Goal: Obtain resource: Obtain resource

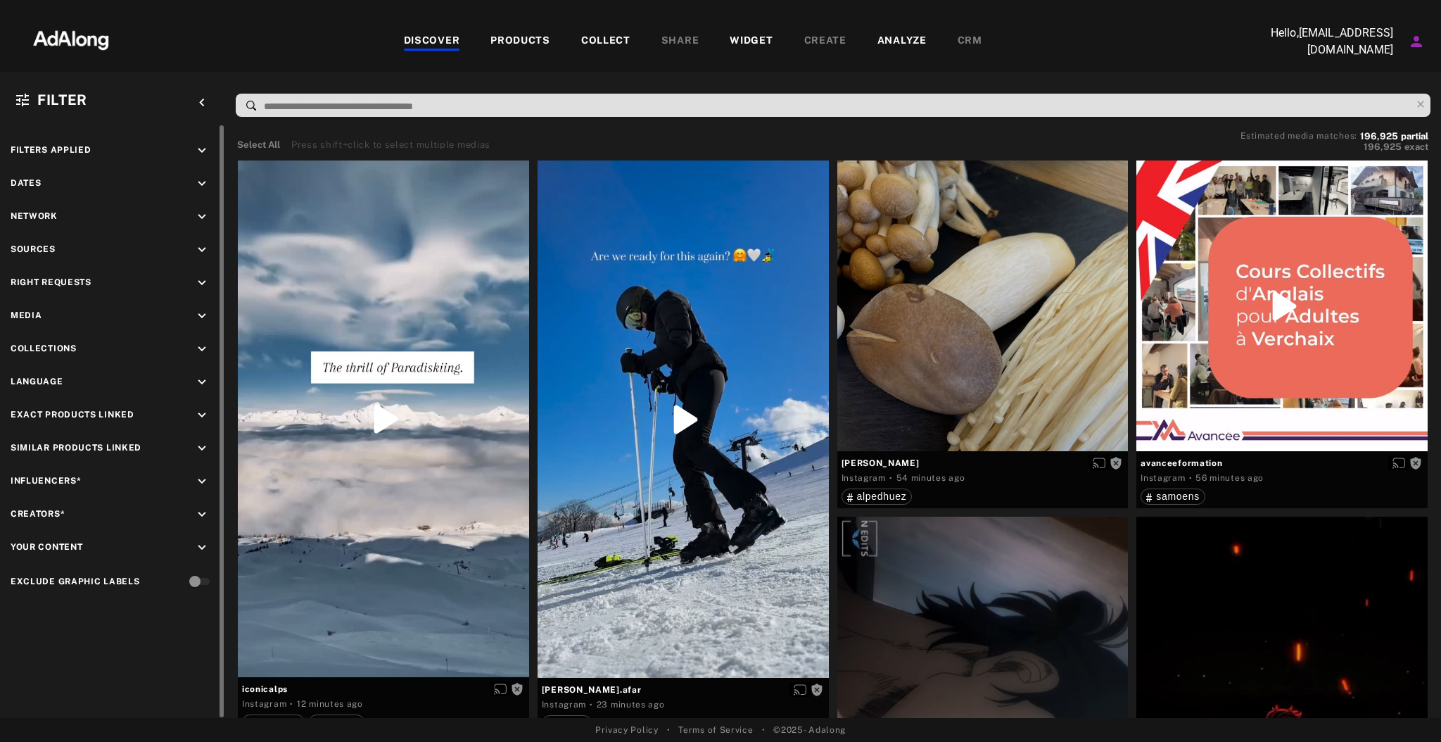
click at [200, 247] on icon "keyboard_arrow_down" at bounding box center [201, 249] width 15 height 15
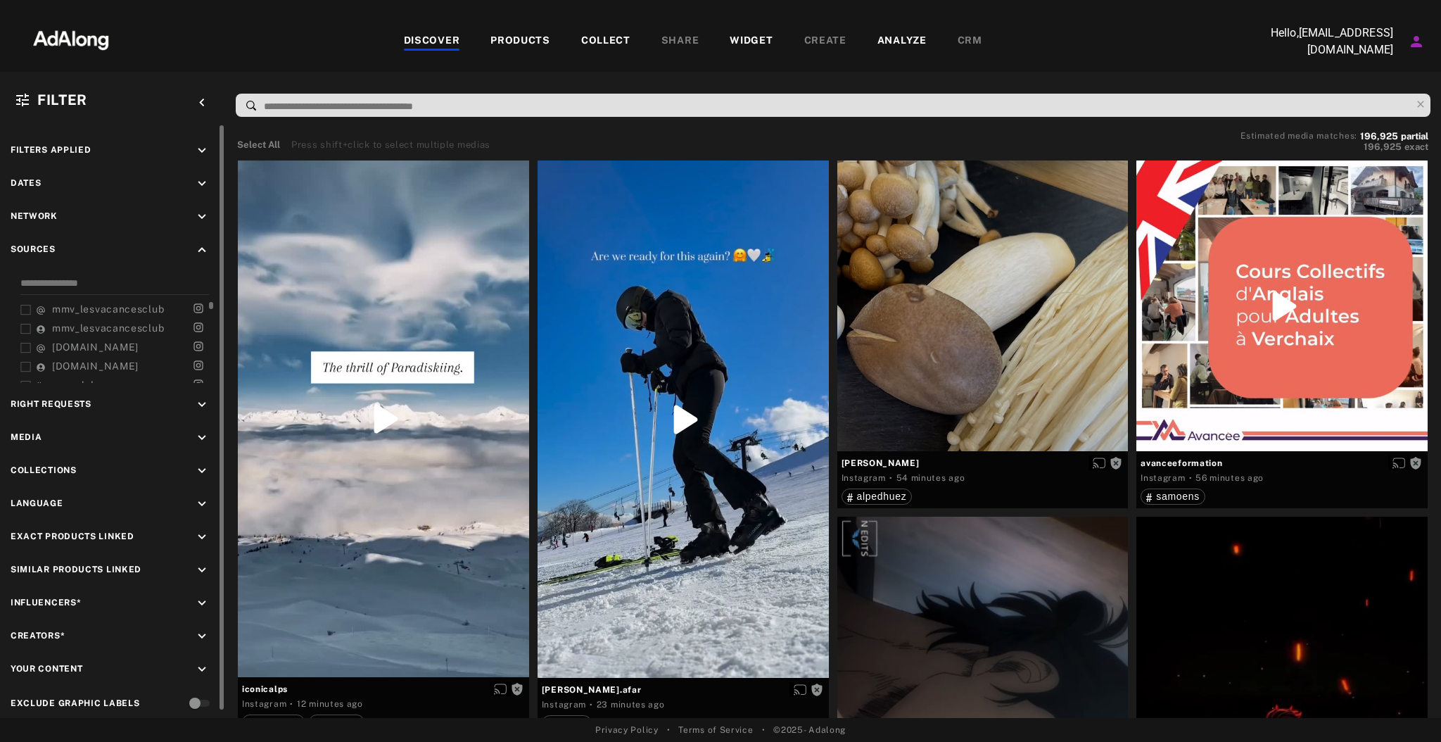
click at [77, 307] on span "mmv_lesvacancesclub" at bounding box center [108, 308] width 112 height 11
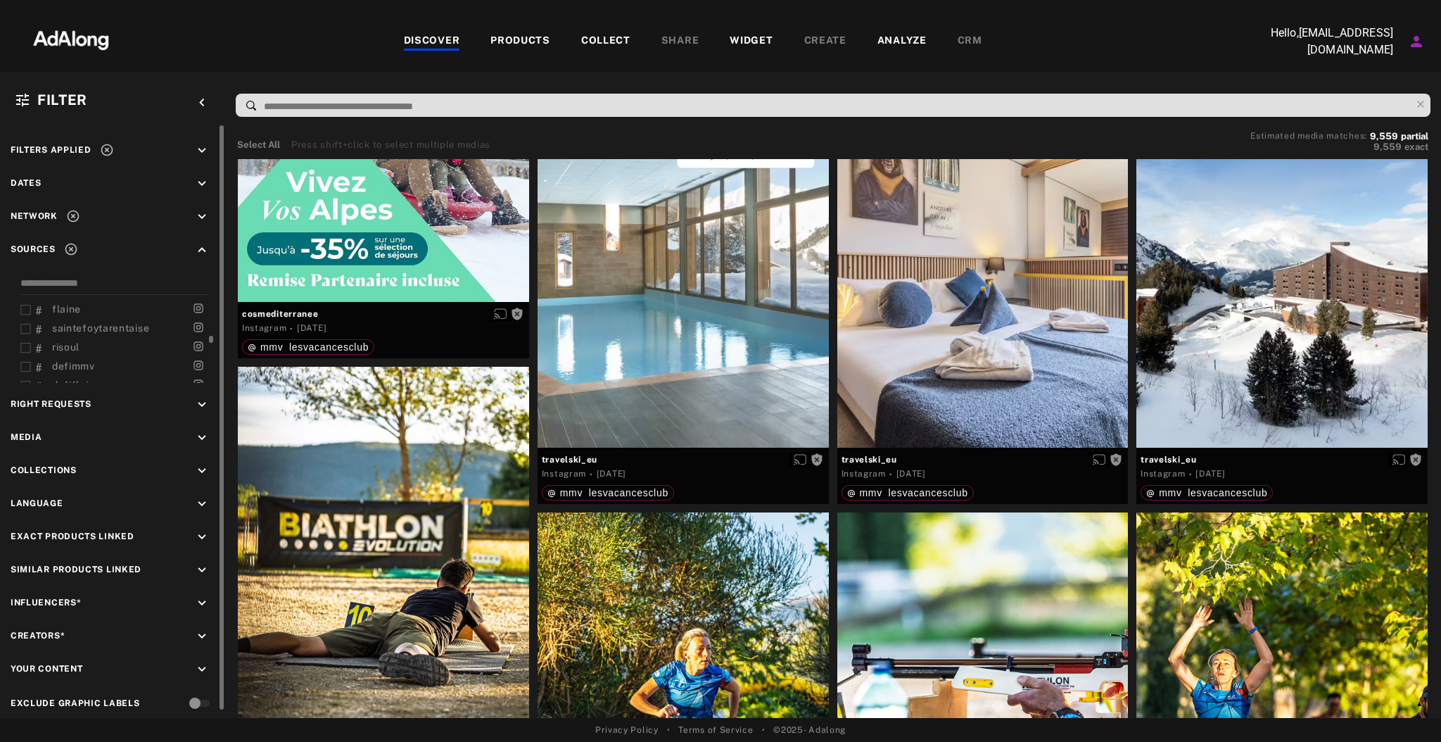
scroll to position [358, 0]
click at [80, 364] on span "defimmv" at bounding box center [73, 368] width 43 height 11
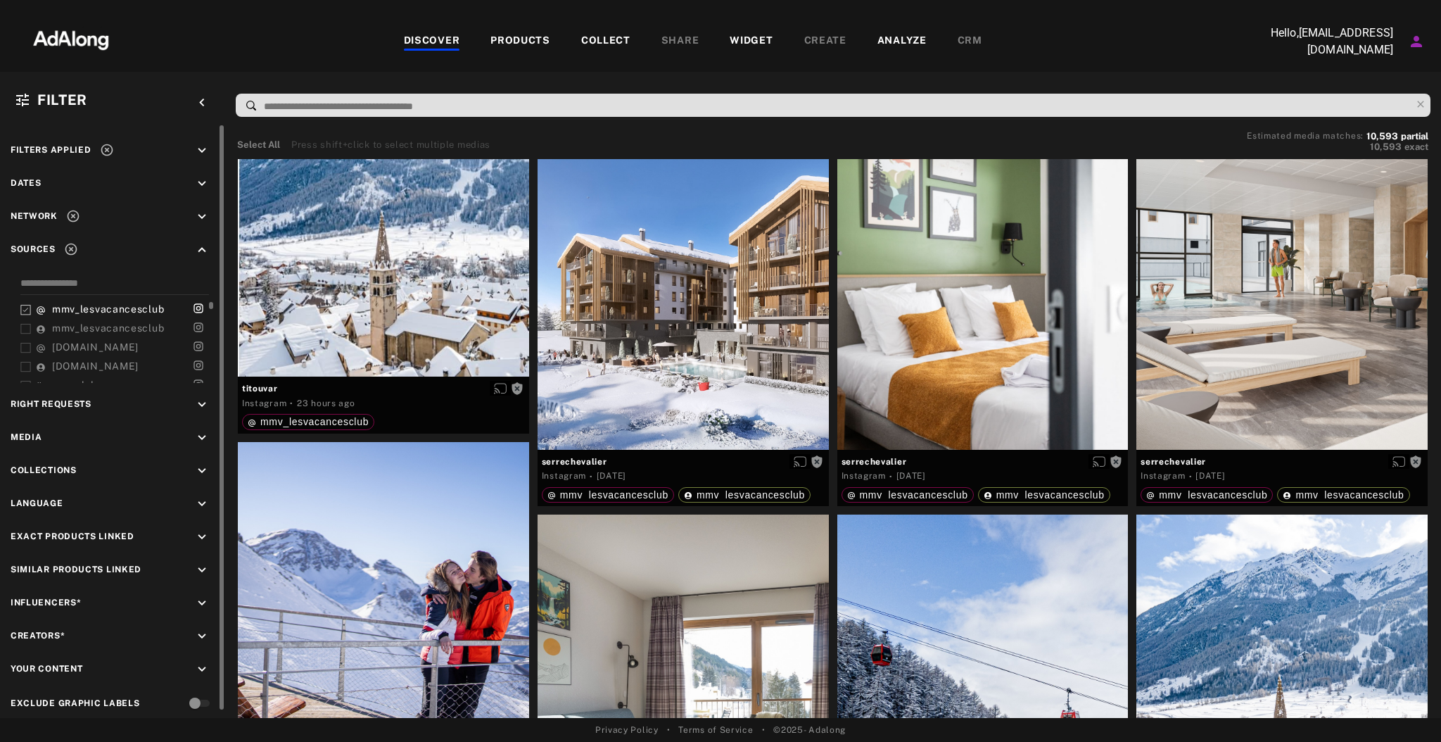
click at [25, 309] on polyline at bounding box center [25, 310] width 5 height 4
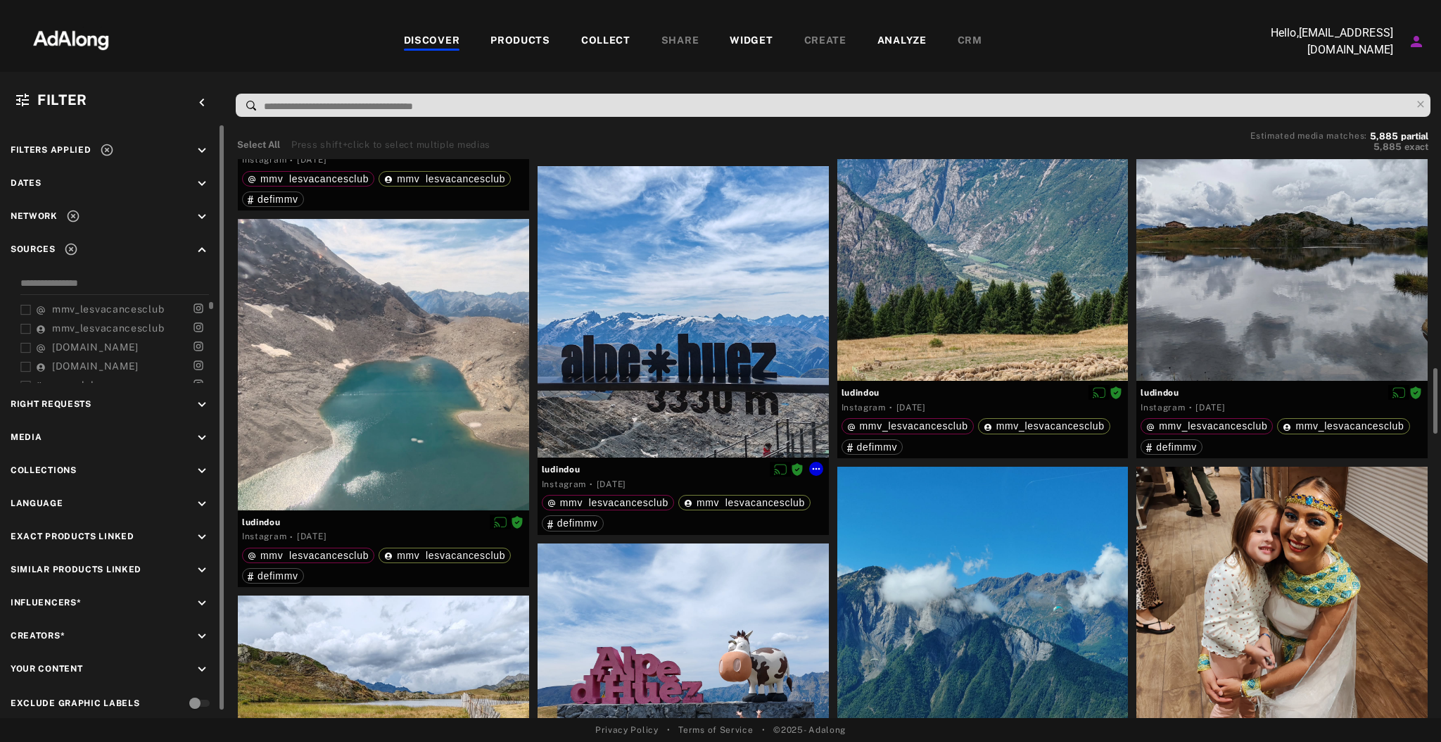
scroll to position [1810, 0]
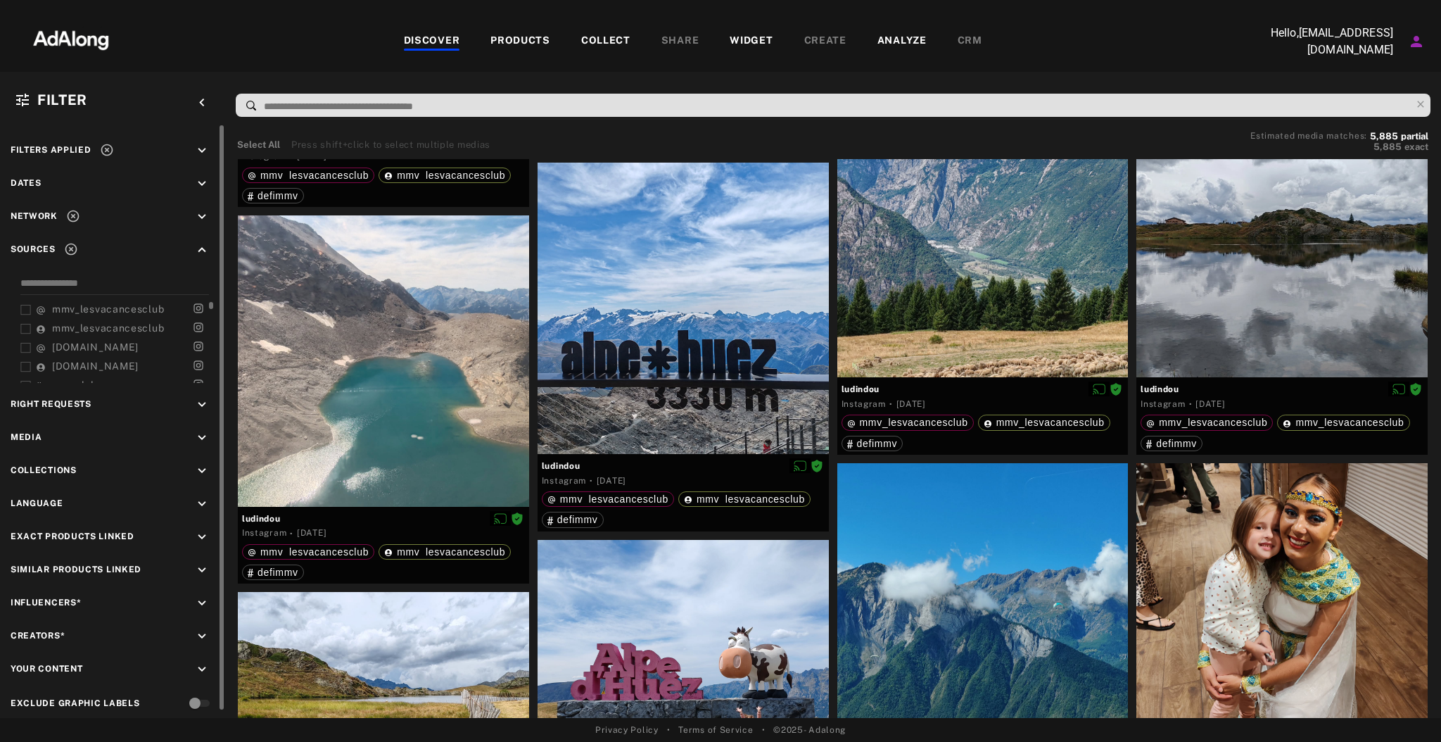
click at [199, 181] on icon "keyboard_arrow_down" at bounding box center [201, 183] width 15 height 15
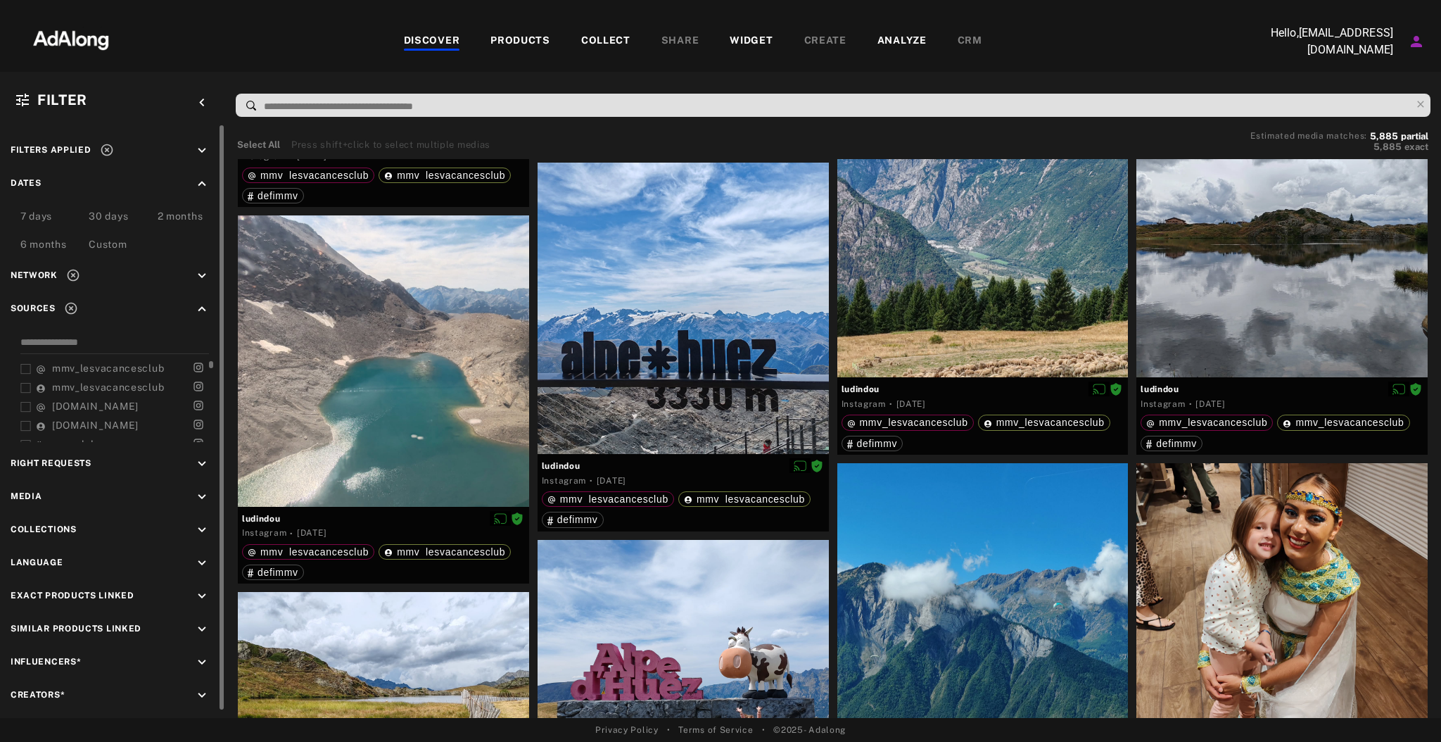
click at [105, 241] on div "Custom" at bounding box center [108, 245] width 38 height 17
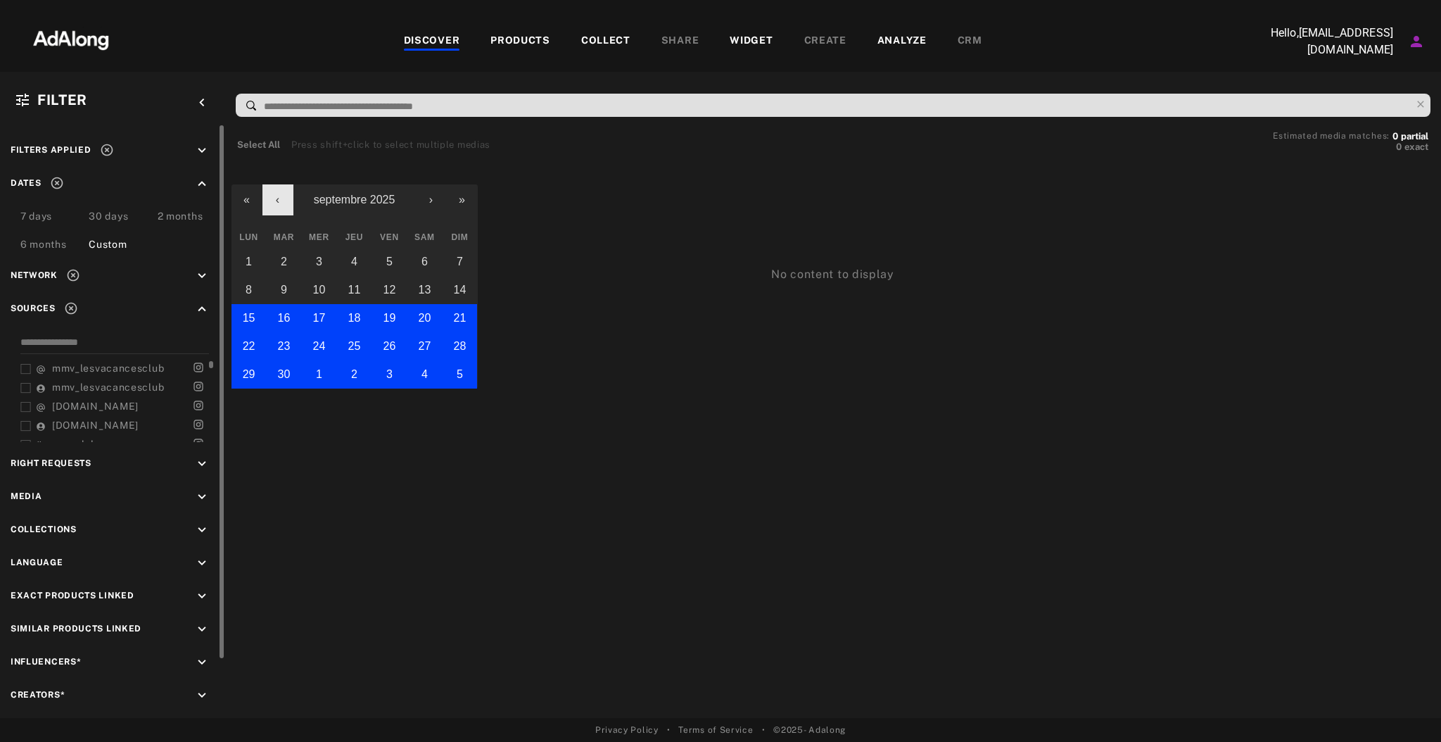
click at [282, 198] on button "‹" at bounding box center [277, 199] width 31 height 31
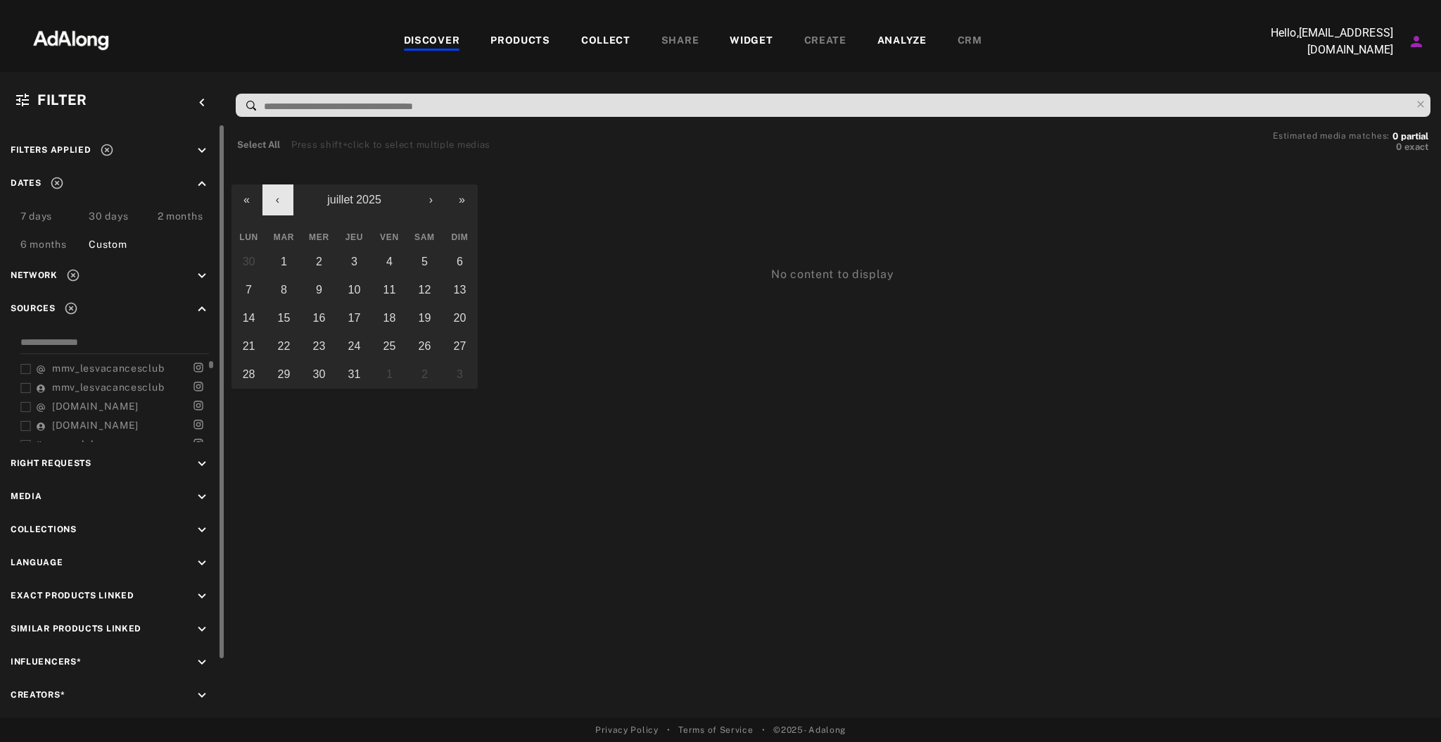
click at [282, 198] on button "‹" at bounding box center [277, 199] width 31 height 31
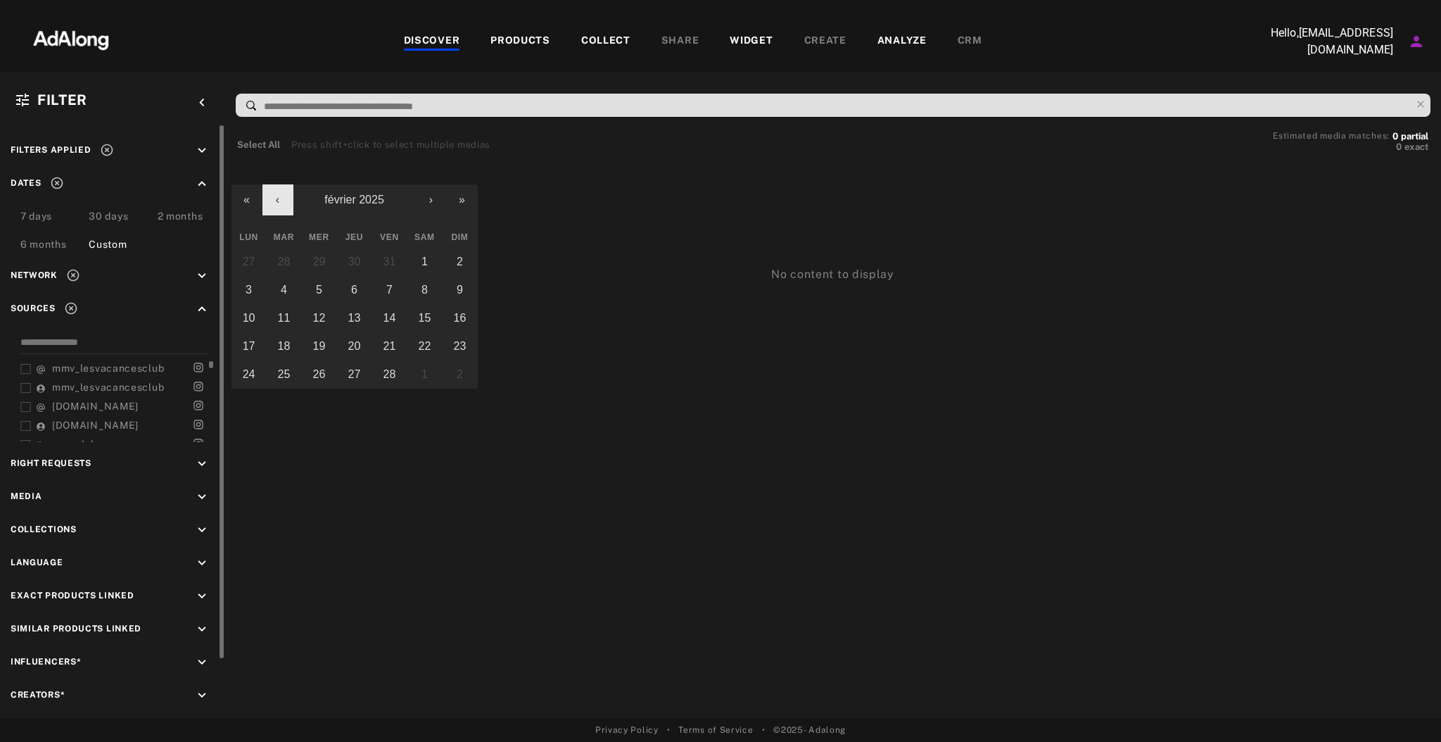
click at [282, 198] on button "‹" at bounding box center [277, 199] width 31 height 31
click at [423, 197] on button "›" at bounding box center [431, 199] width 31 height 31
click at [454, 263] on button "1" at bounding box center [459, 262] width 35 height 28
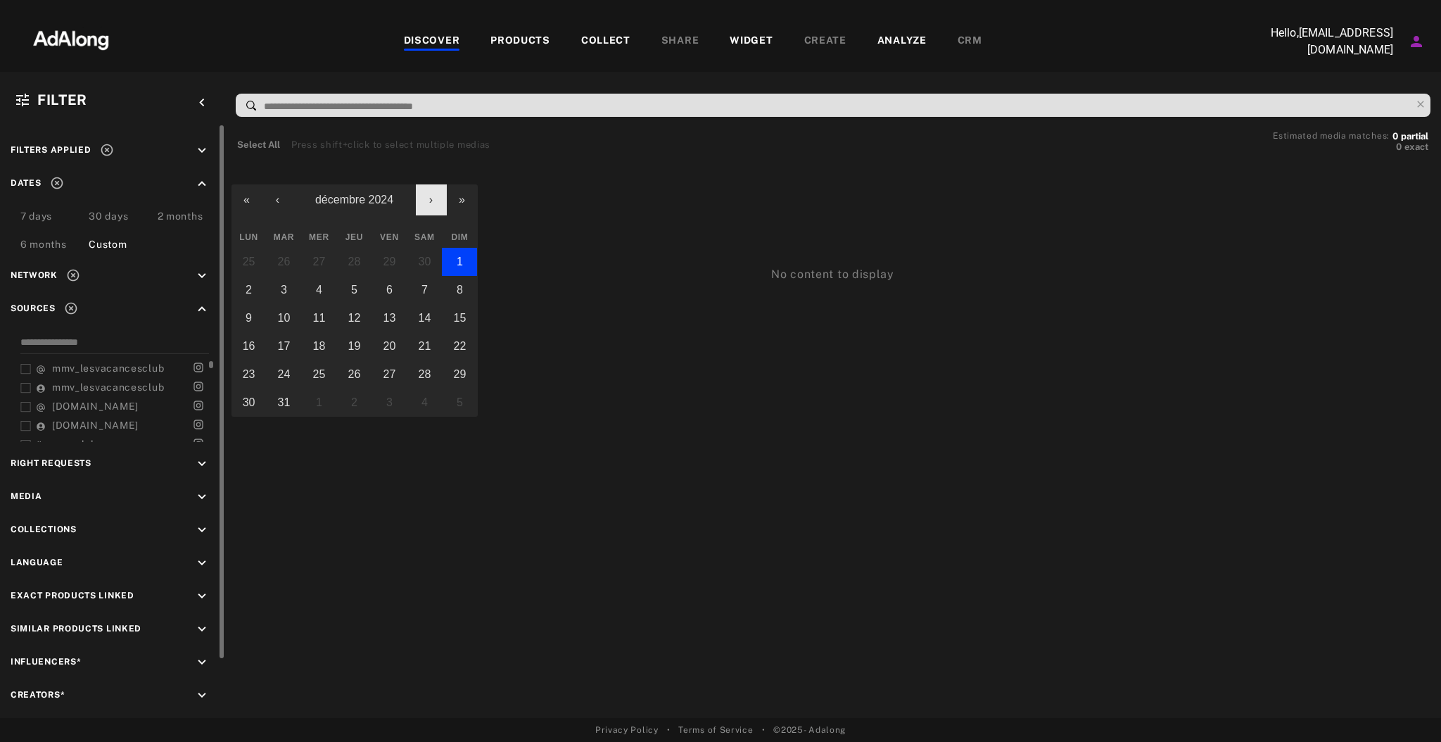
click at [434, 204] on button "›" at bounding box center [431, 199] width 31 height 31
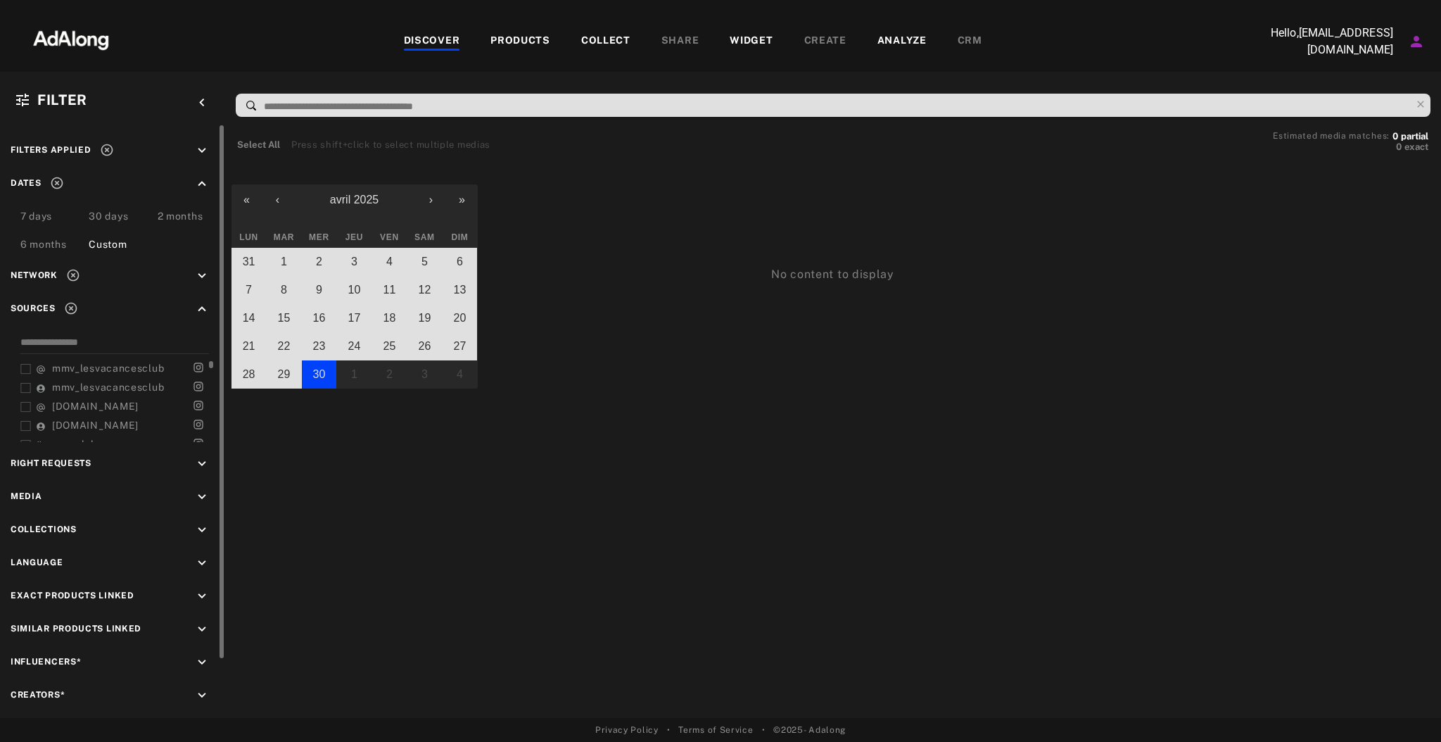
click at [324, 373] on abbr "30" at bounding box center [319, 374] width 13 height 12
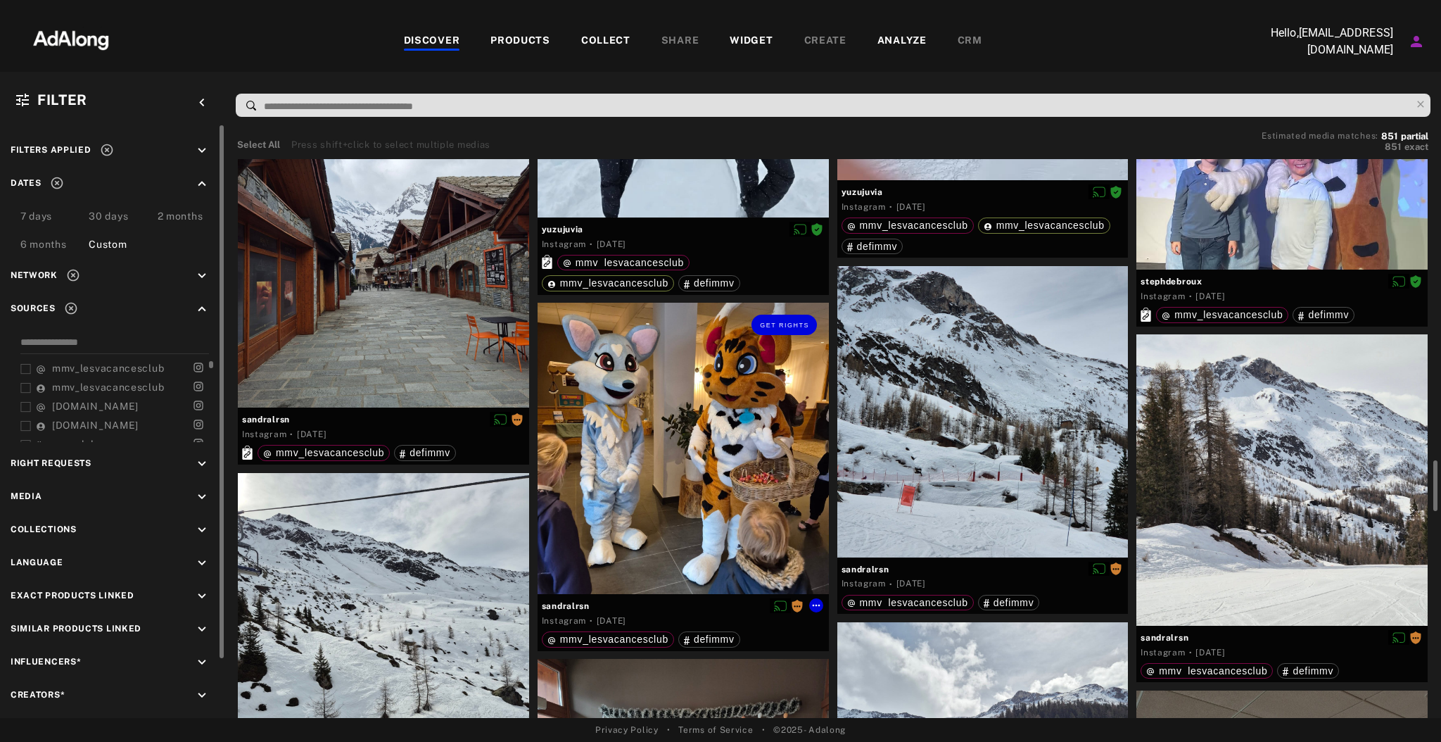
scroll to position [3160, 0]
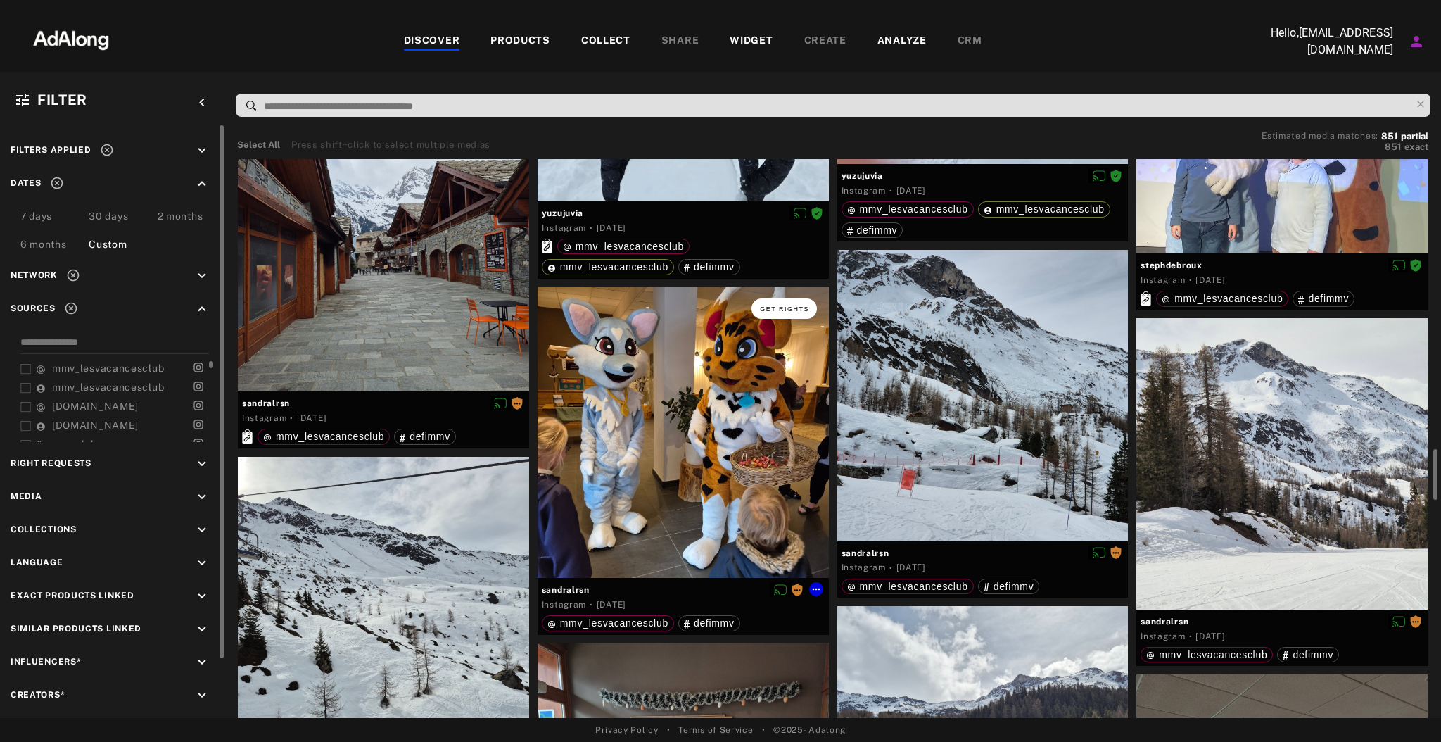
click at [789, 310] on span "Get rights" at bounding box center [784, 308] width 49 height 7
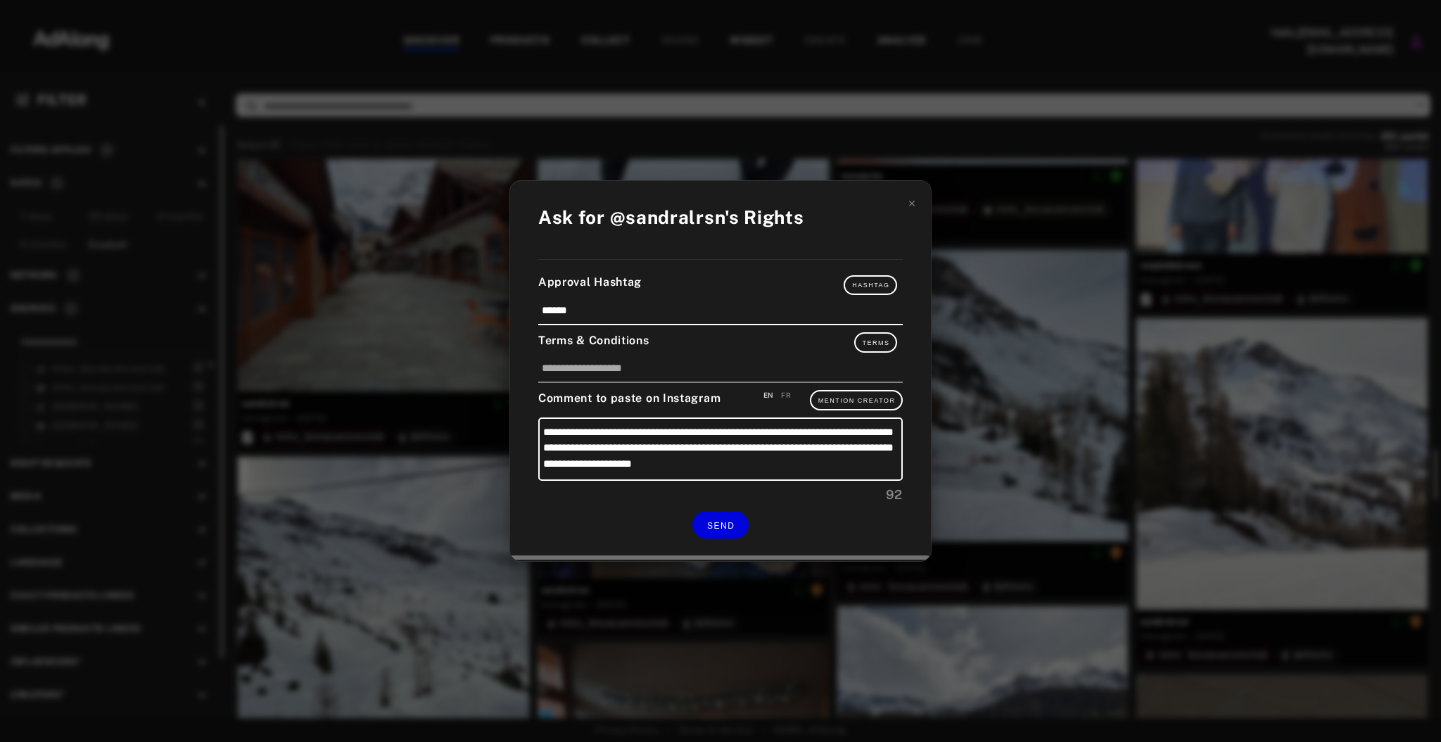
click at [789, 390] on div "FR" at bounding box center [786, 395] width 10 height 11
type textarea "**********"
click at [913, 206] on icon at bounding box center [912, 204] width 6 height 6
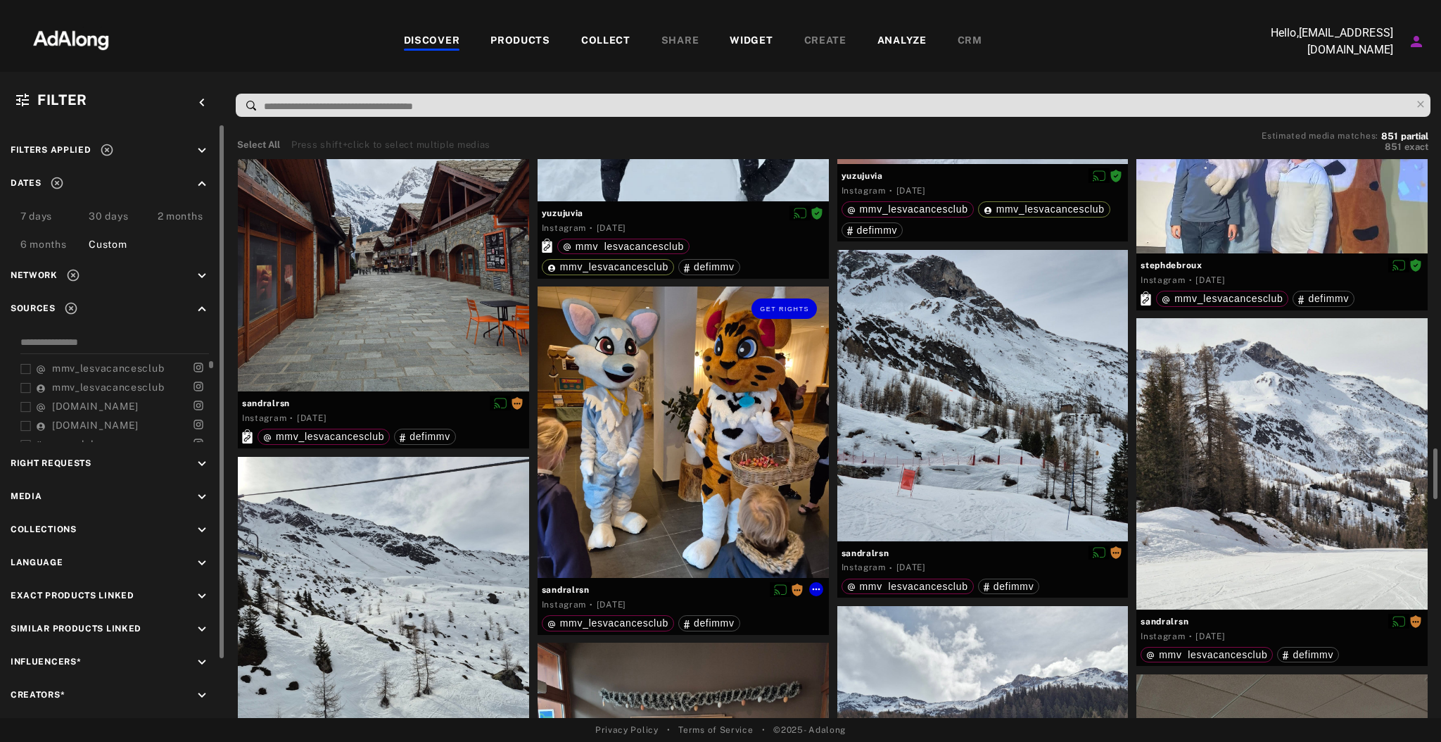
scroll to position [2882, 0]
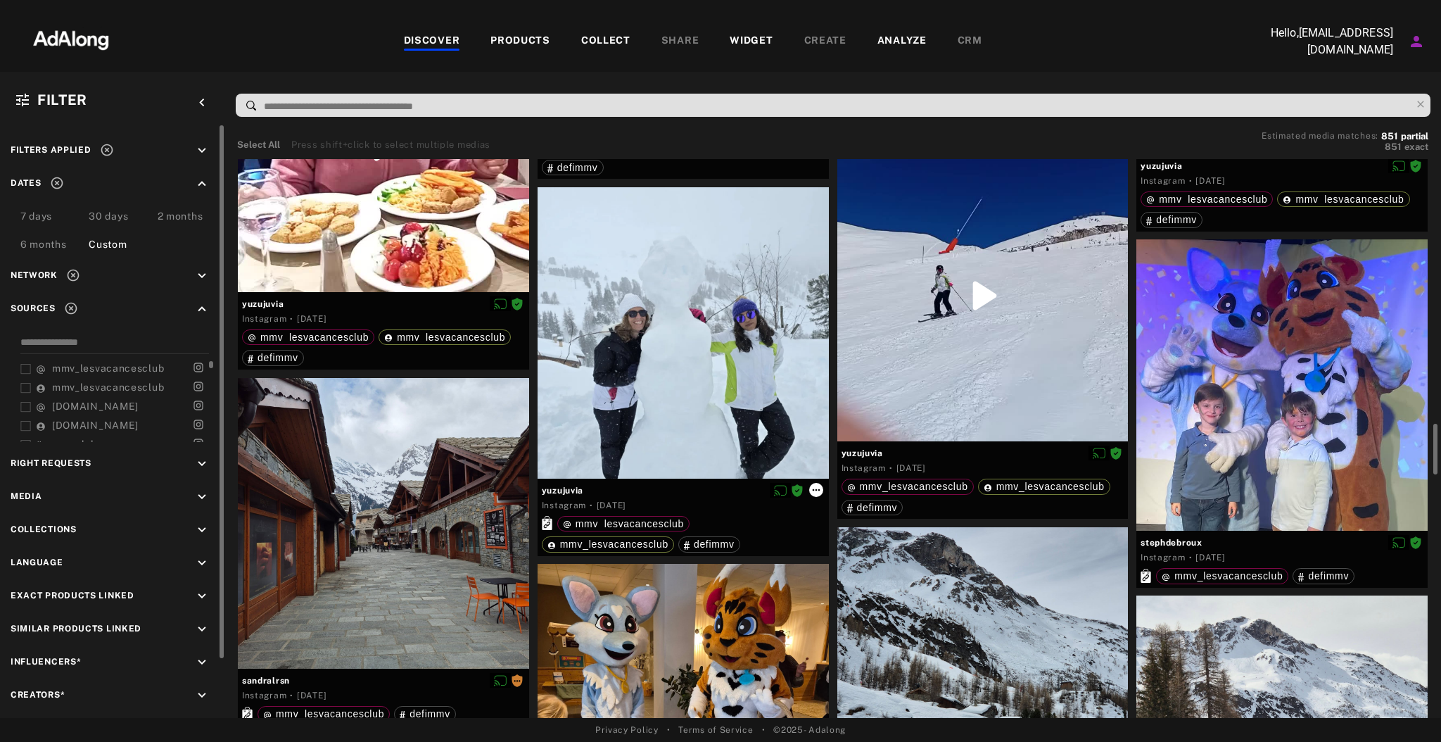
click at [817, 489] on icon at bounding box center [815, 489] width 11 height 11
click at [598, 34] on div "COLLECT" at bounding box center [605, 41] width 49 height 17
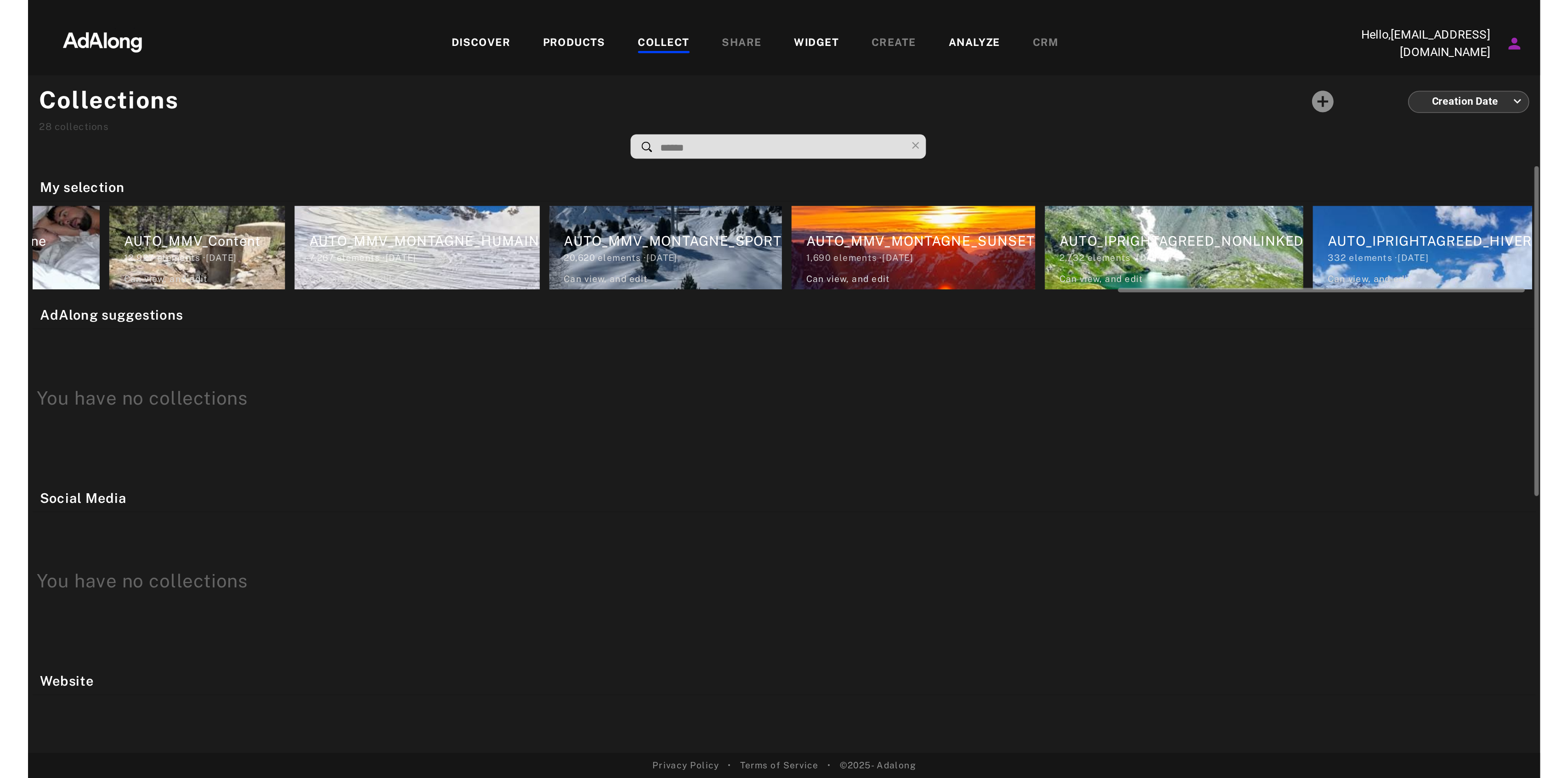
scroll to position [0, 2519]
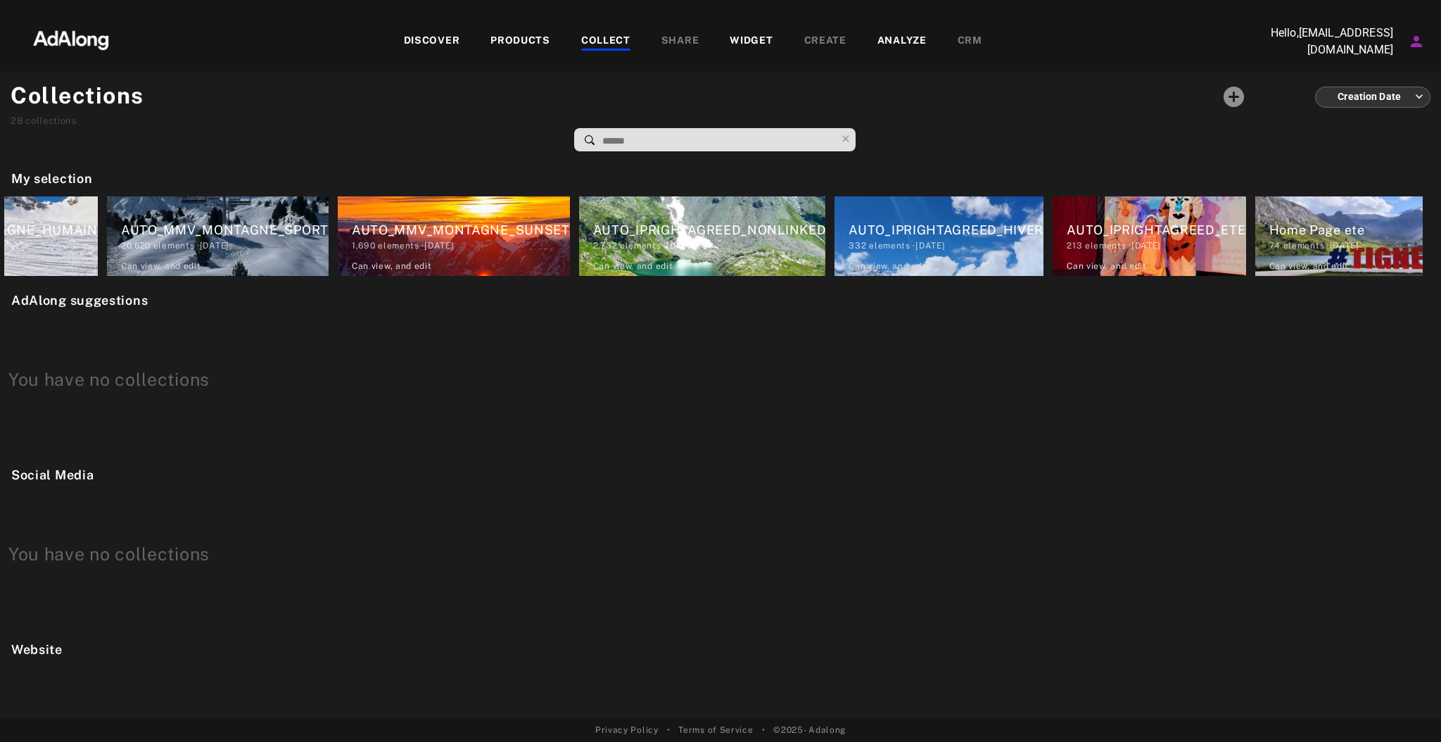
click at [1043, 60] on div "DISCOVER PRODUCTS COLLECT SHARE WIDGET CREATE ANALYZE CRM" at bounding box center [692, 41] width 1119 height 47
click at [747, 25] on div "DISCOVER PRODUCTS COLLECT SHARE WIDGET CREATE ANALYZE CRM" at bounding box center [692, 41] width 1119 height 47
click at [750, 40] on div "WIDGET" at bounding box center [751, 41] width 43 height 17
